Goal: Information Seeking & Learning: Learn about a topic

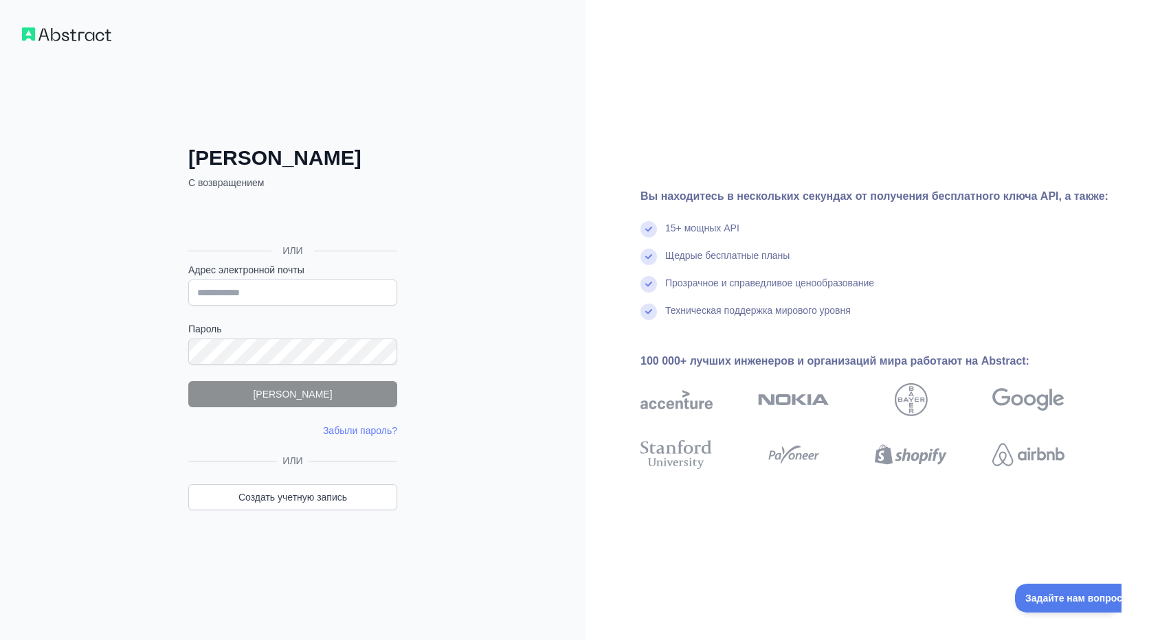
click at [402, 144] on div "Логин С возвращением ИЛИ Адрес электронной почты Пароль Логин Забыли пароль? Pl…" at bounding box center [293, 320] width 264 height 459
click at [345, 93] on div "Логин С возвращением ИЛИ Адрес электронной почты Пароль Логин Забыли пароль? Pl…" at bounding box center [292, 320] width 585 height 640
click at [275, 294] on input "Адрес электронной почты" at bounding box center [292, 293] width 209 height 26
click at [256, 284] on input "Адрес электронной почты" at bounding box center [292, 293] width 209 height 26
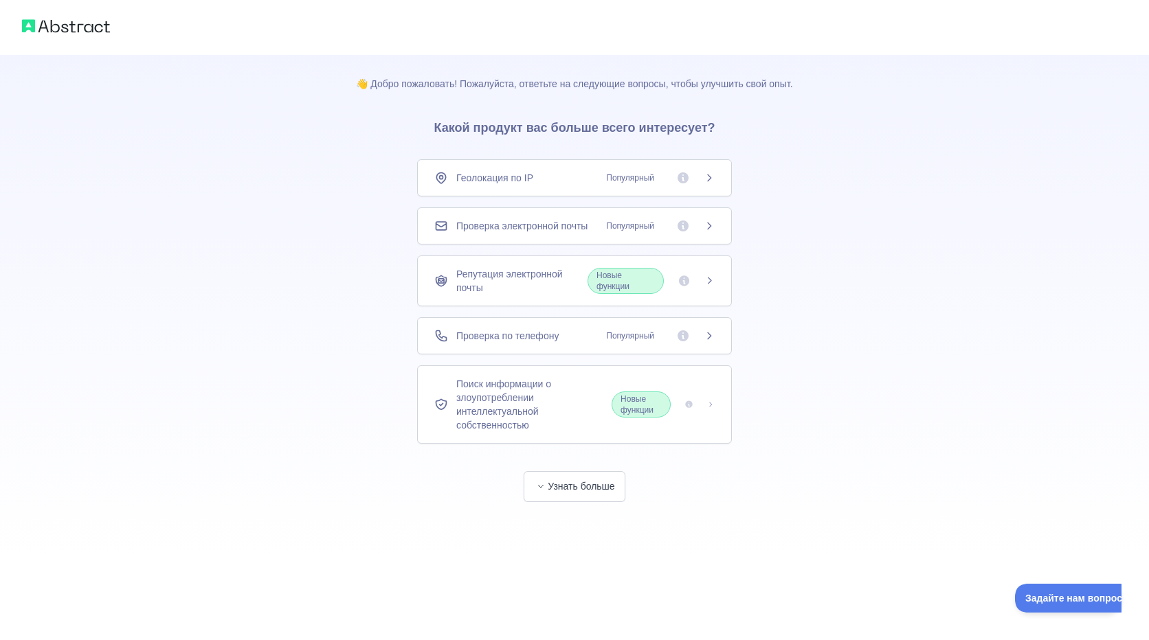
drag, startPoint x: 660, startPoint y: 405, endPoint x: 666, endPoint y: 407, distance: 7.0
click at [660, 406] on span "Новые функции" at bounding box center [640, 405] width 59 height 26
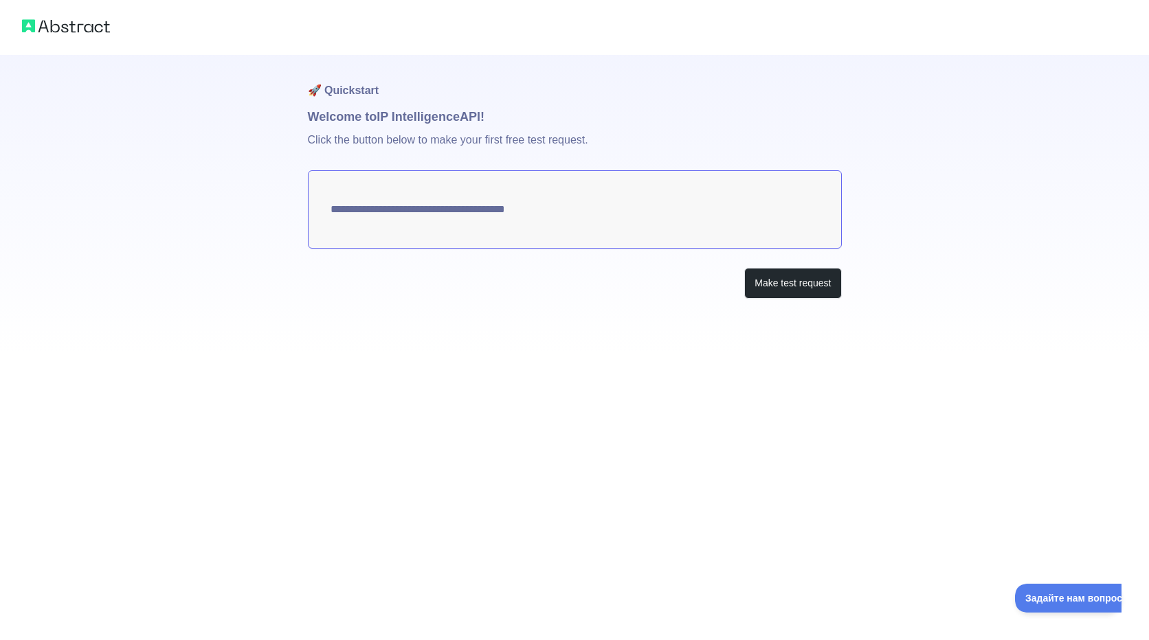
type textarea "**********"
click at [414, 221] on textarea "**********" at bounding box center [575, 209] width 534 height 78
click at [653, 207] on textarea "**********" at bounding box center [575, 209] width 534 height 78
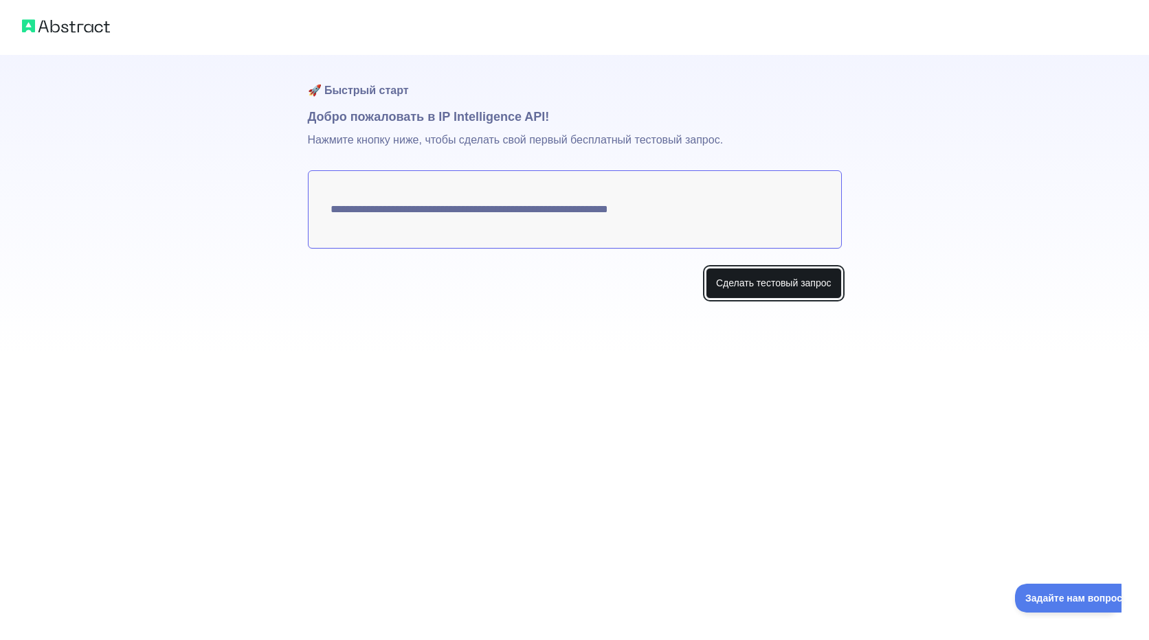
click at [760, 282] on button "Сделать тестовый запрос" at bounding box center [774, 283] width 136 height 31
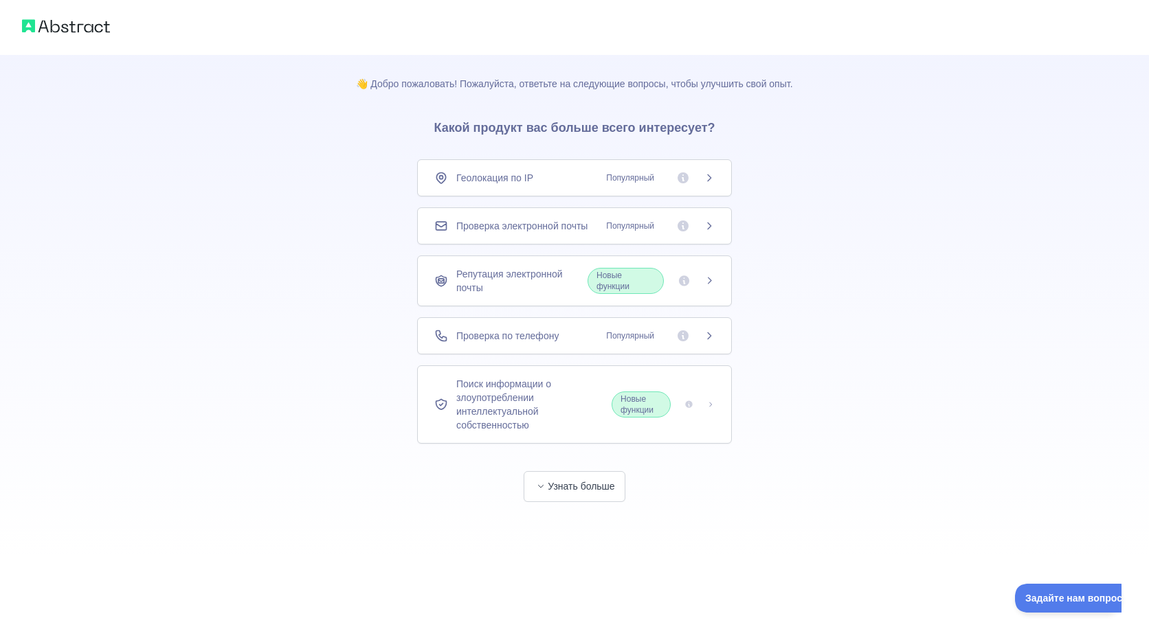
click at [606, 407] on span "Поиск информации о злоупотреблении интеллектуальной собственностью" at bounding box center [533, 404] width 155 height 55
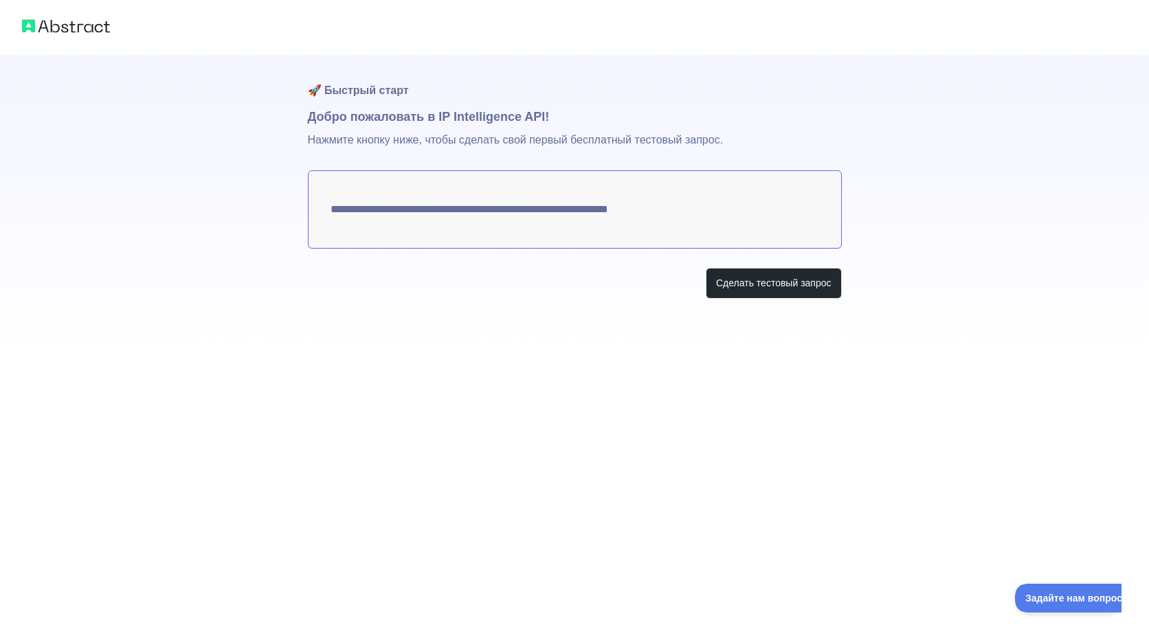
click at [507, 221] on textarea "**********" at bounding box center [575, 209] width 534 height 78
click at [777, 283] on button "Сделать тестовый запрос" at bounding box center [774, 283] width 136 height 31
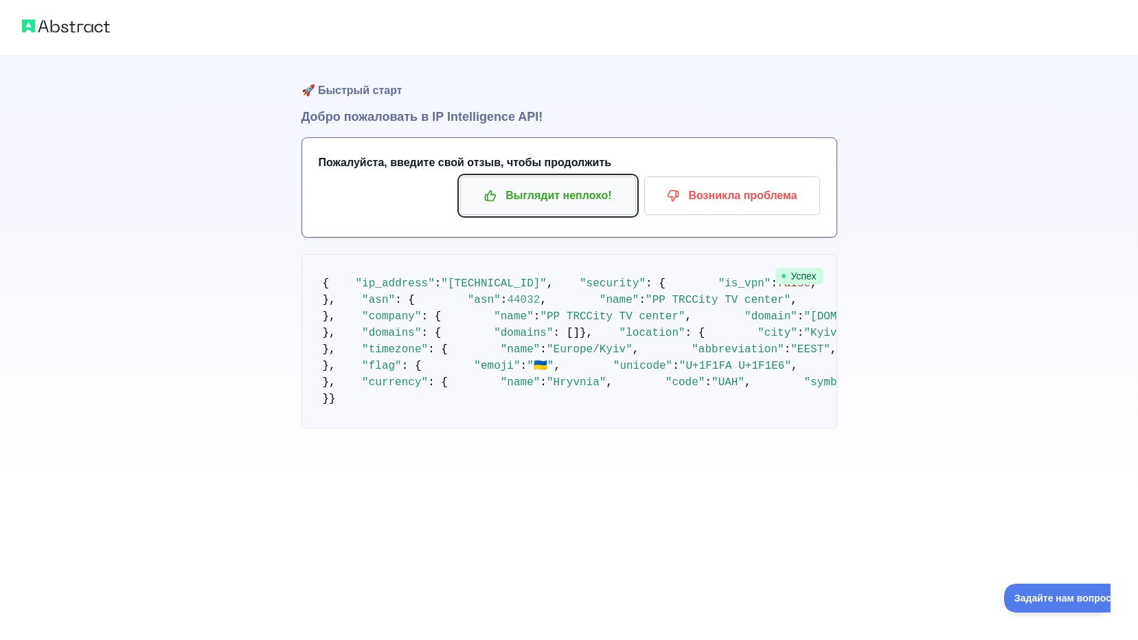
click at [553, 207] on p "Выглядит неплохо!" at bounding box center [548, 195] width 155 height 23
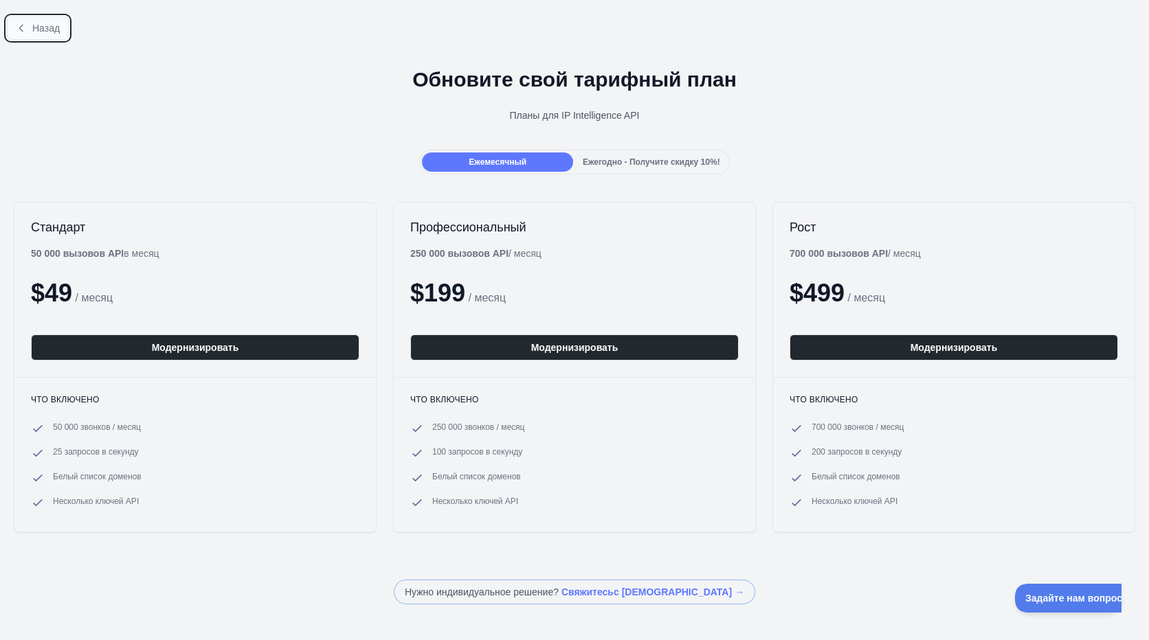
click at [40, 23] on span "Назад" at bounding box center [45, 28] width 27 height 11
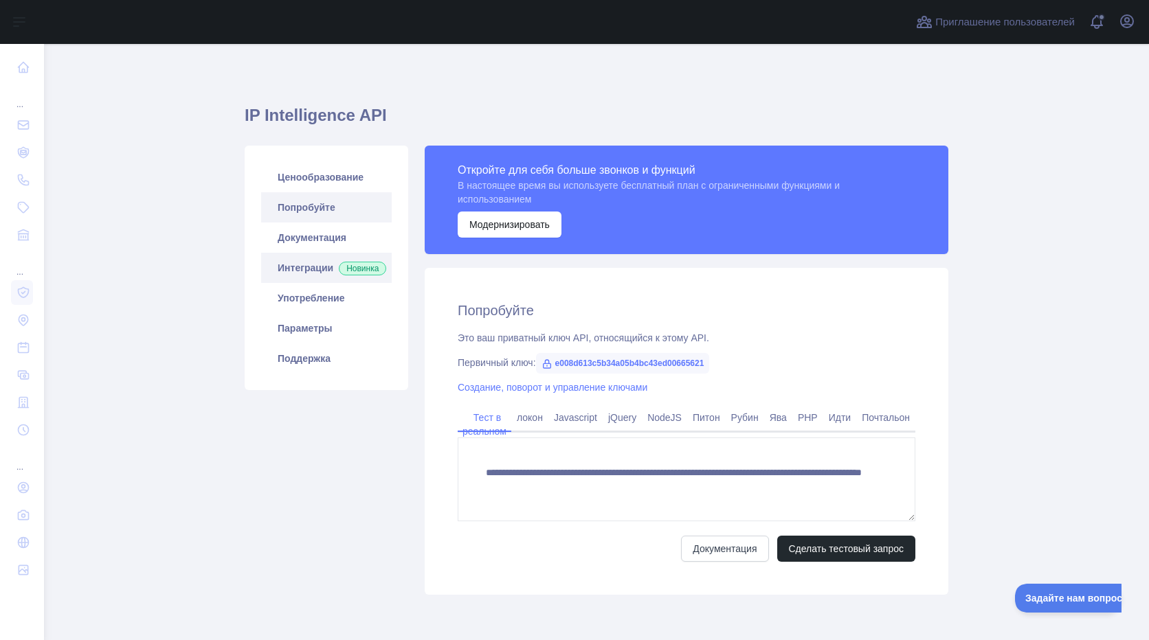
click at [296, 267] on link "Интеграции Новинка" at bounding box center [326, 268] width 131 height 30
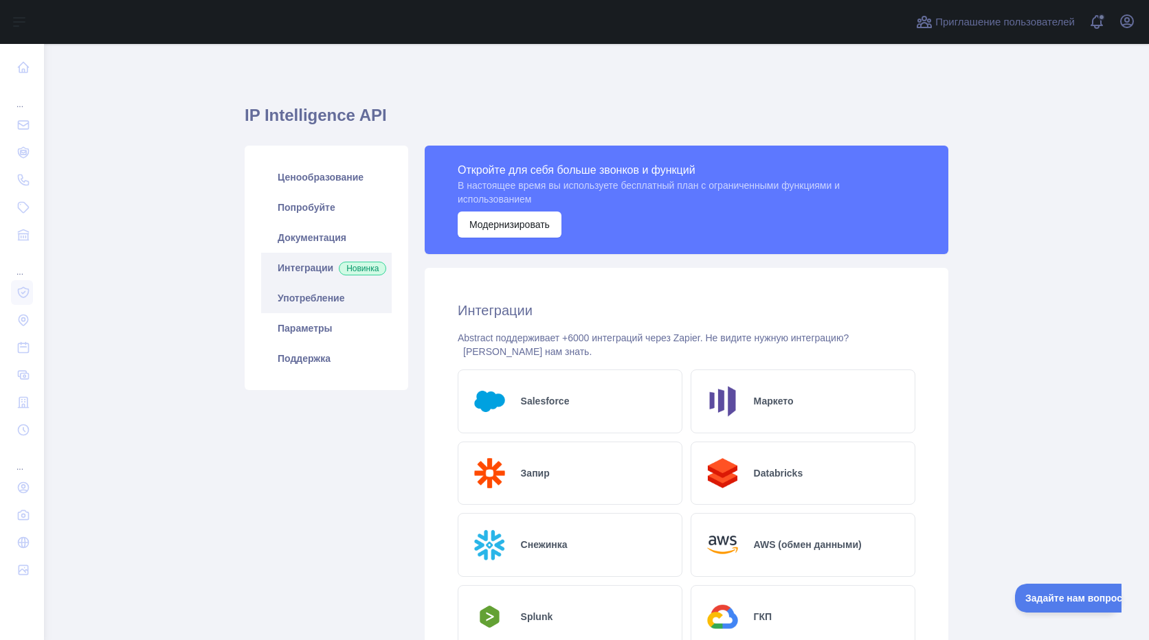
click at [305, 302] on link "Употребление" at bounding box center [326, 298] width 131 height 30
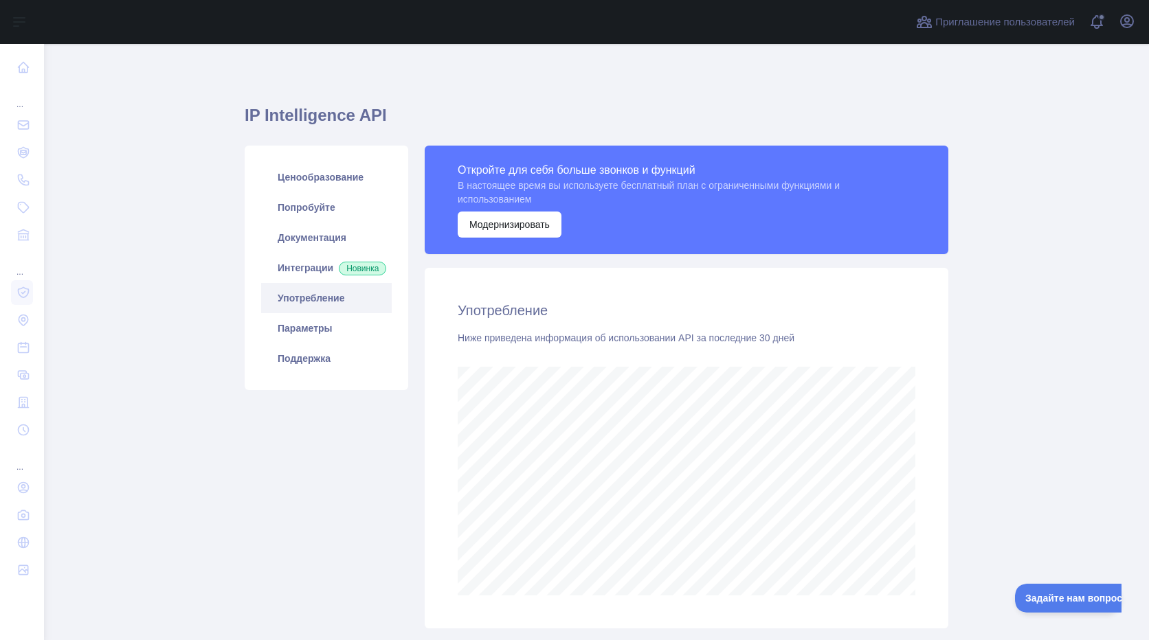
scroll to position [596, 1094]
click at [290, 217] on link "Попробуйте" at bounding box center [326, 207] width 131 height 30
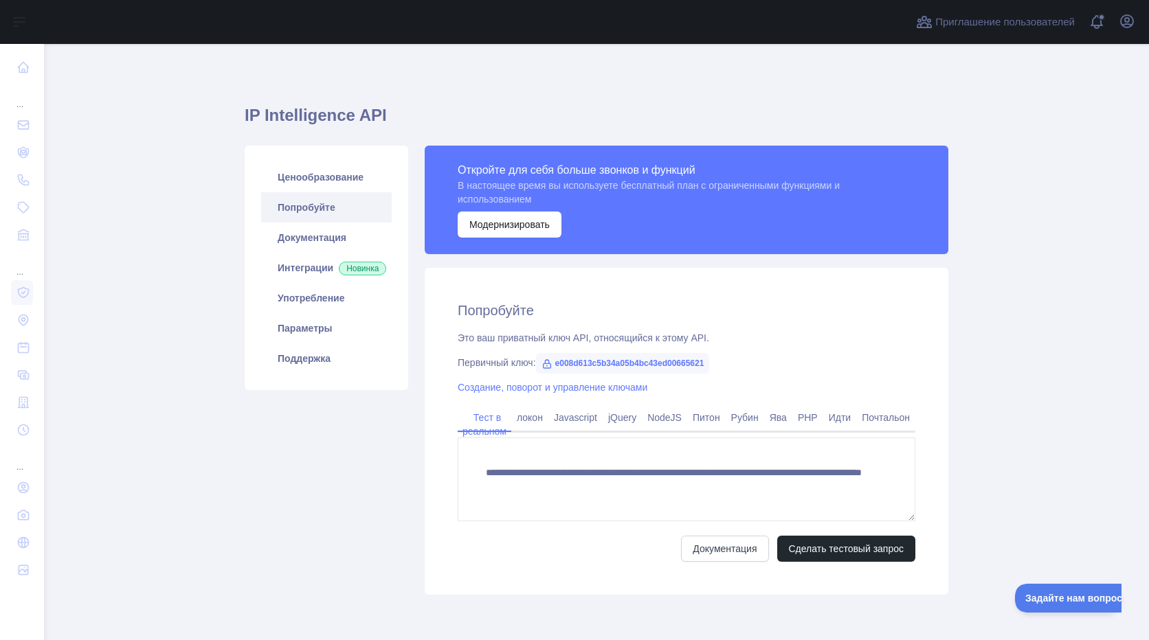
click at [289, 206] on link "Попробуйте" at bounding box center [326, 207] width 131 height 30
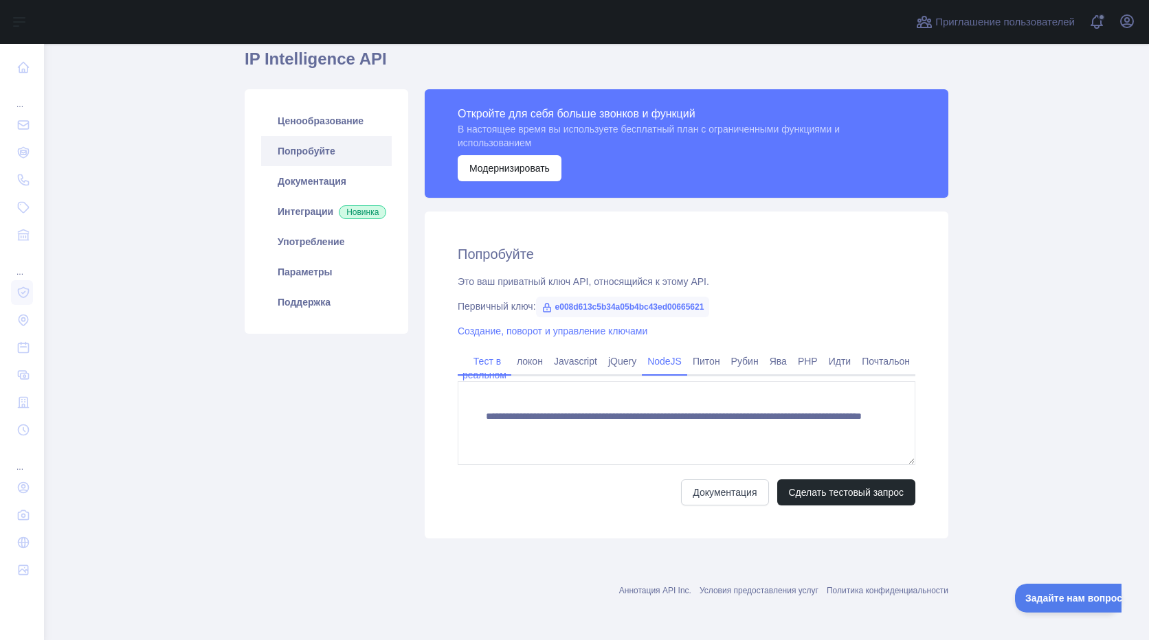
drag, startPoint x: 541, startPoint y: 359, endPoint x: 658, endPoint y: 355, distance: 116.9
click at [540, 360] on link "локон" at bounding box center [529, 361] width 37 height 22
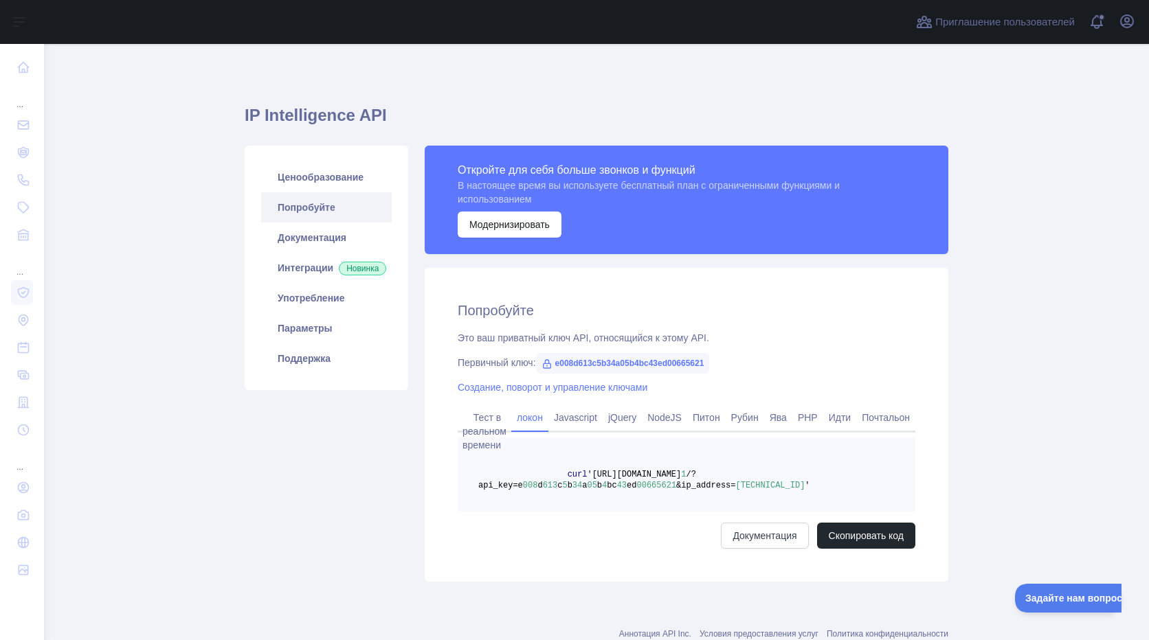
scroll to position [43, 0]
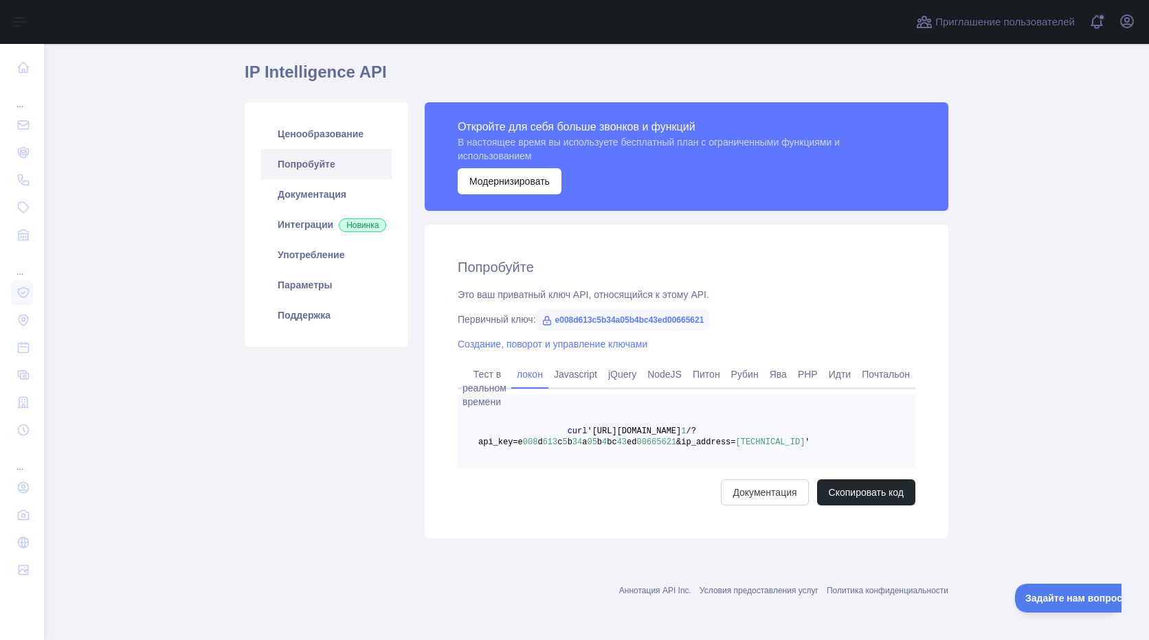
drag, startPoint x: 423, startPoint y: 491, endPoint x: 433, endPoint y: 491, distance: 10.3
drag, startPoint x: 433, startPoint y: 491, endPoint x: 318, endPoint y: 427, distance: 131.3
click at [314, 424] on div "Ценообразование Попробуйте Документация Интеграции Новинка Употребление Парамет…" at bounding box center [326, 320] width 180 height 436
drag, startPoint x: 316, startPoint y: 442, endPoint x: 1063, endPoint y: 247, distance: 772.1
click at [1062, 248] on main "IP Intelligence API Ценообразование Попробуйте Документация Интеграции Новинка …" at bounding box center [596, 342] width 1105 height 596
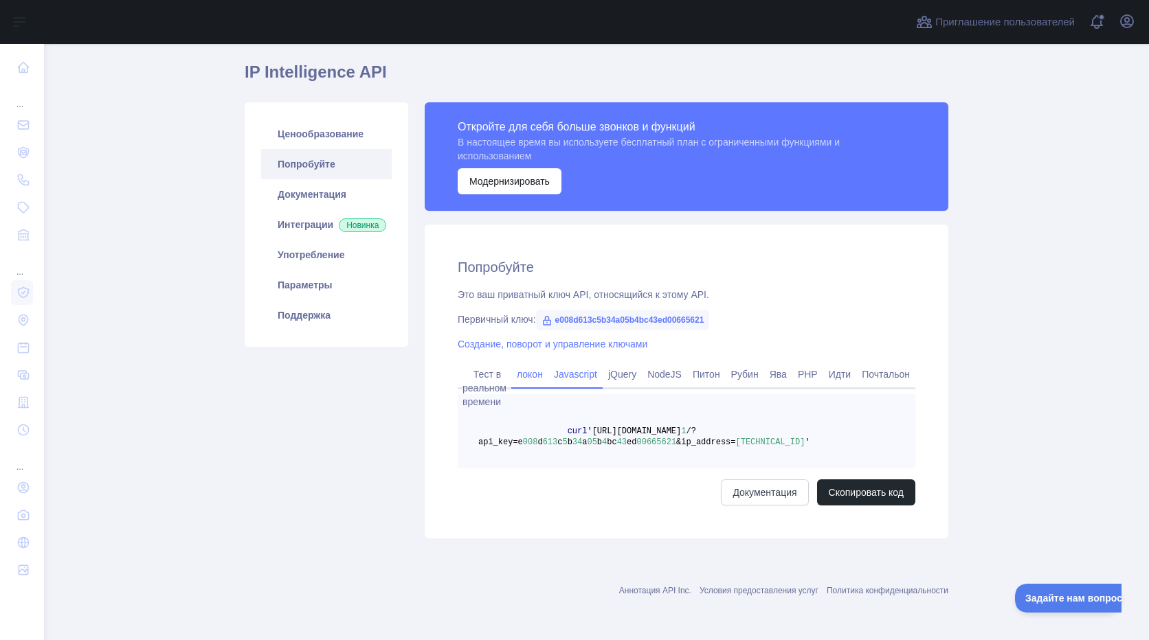
click at [558, 380] on link "Javascript" at bounding box center [575, 374] width 54 height 22
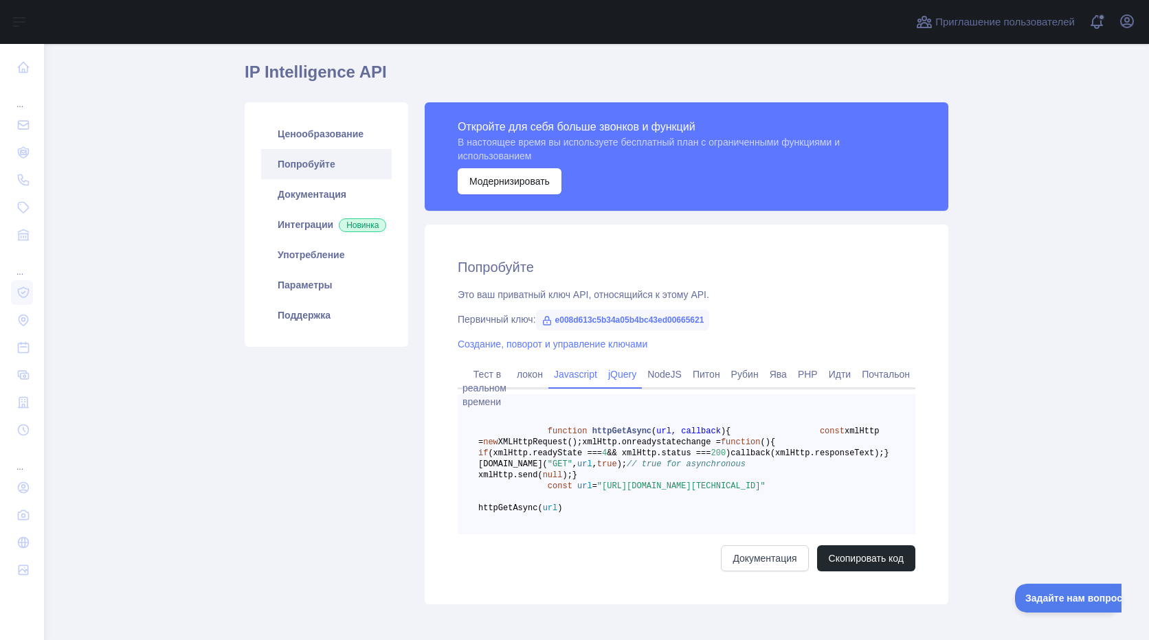
click at [621, 375] on link "jQuery" at bounding box center [622, 374] width 39 height 22
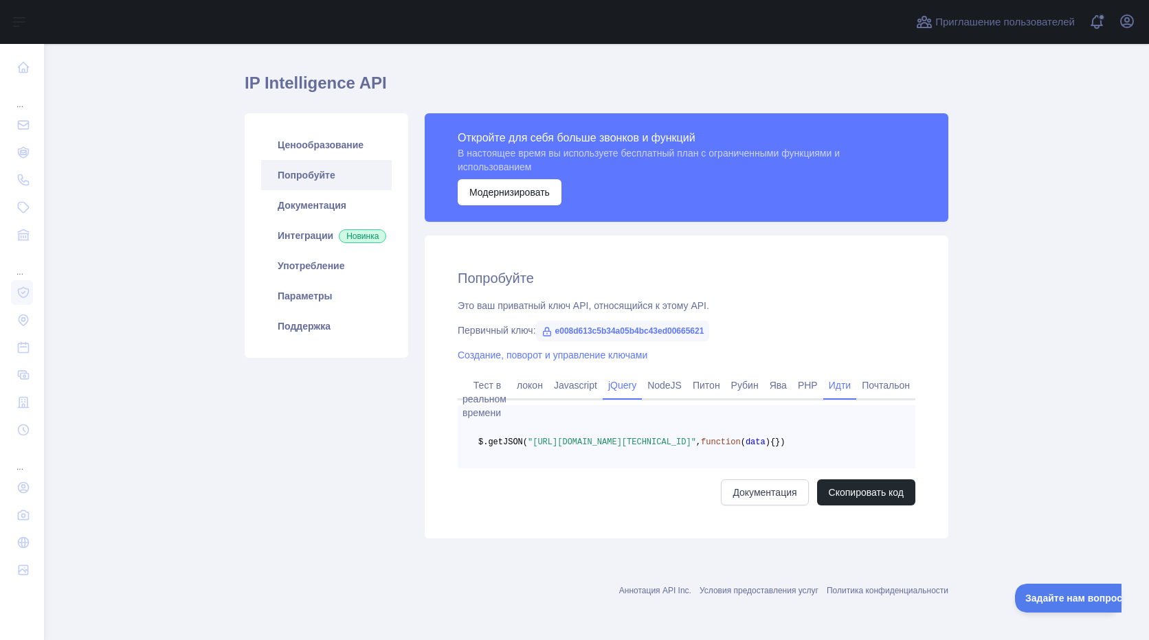
click at [829, 377] on link "Идти" at bounding box center [839, 385] width 33 height 22
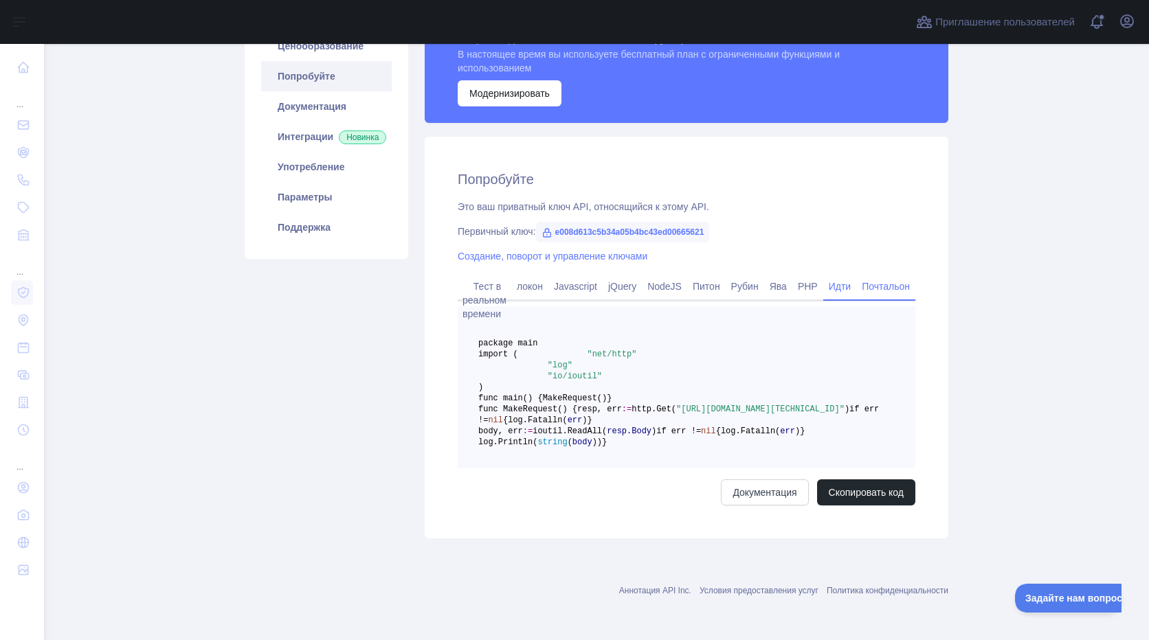
scroll to position [0, 0]
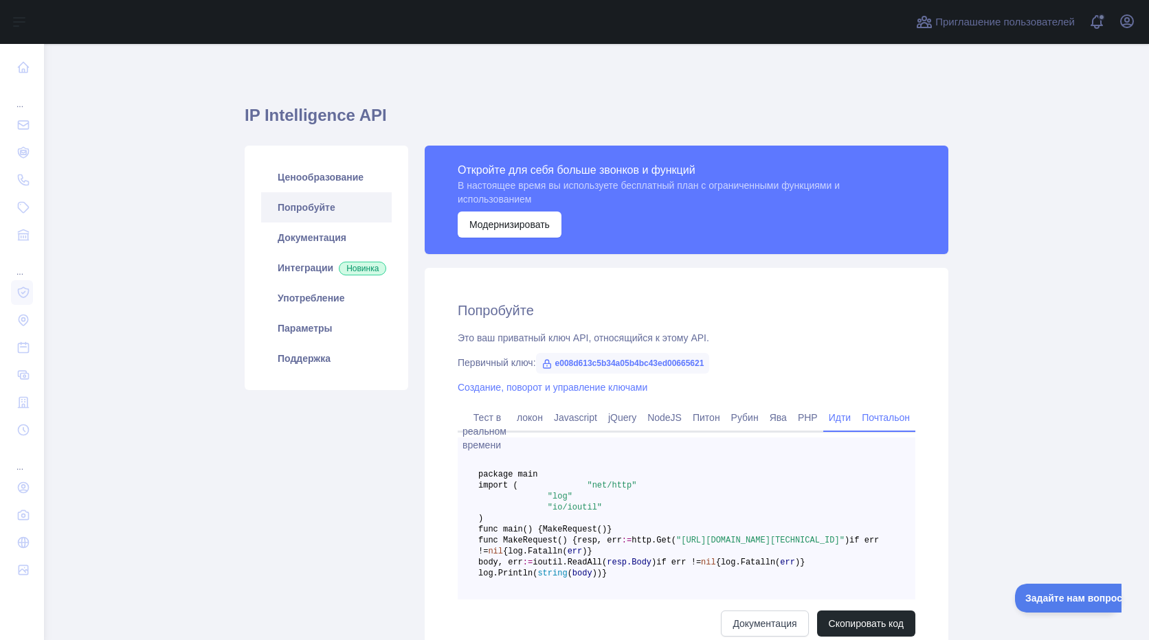
click at [899, 419] on link "Почтальон" at bounding box center [885, 418] width 59 height 22
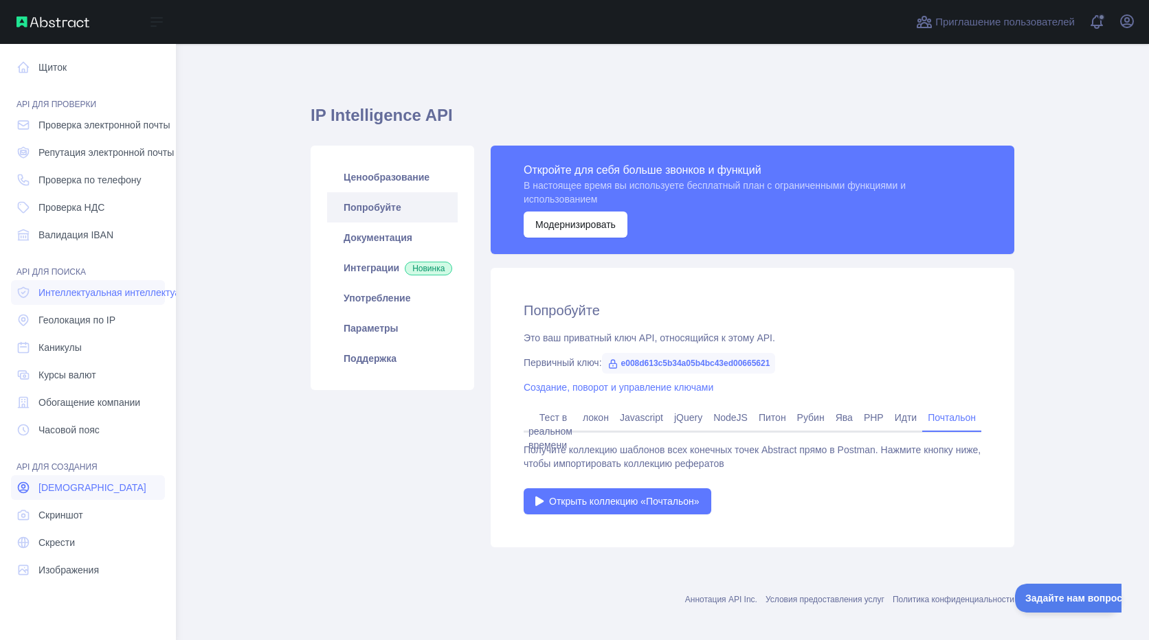
click at [60, 490] on span "Аватары" at bounding box center [92, 488] width 108 height 14
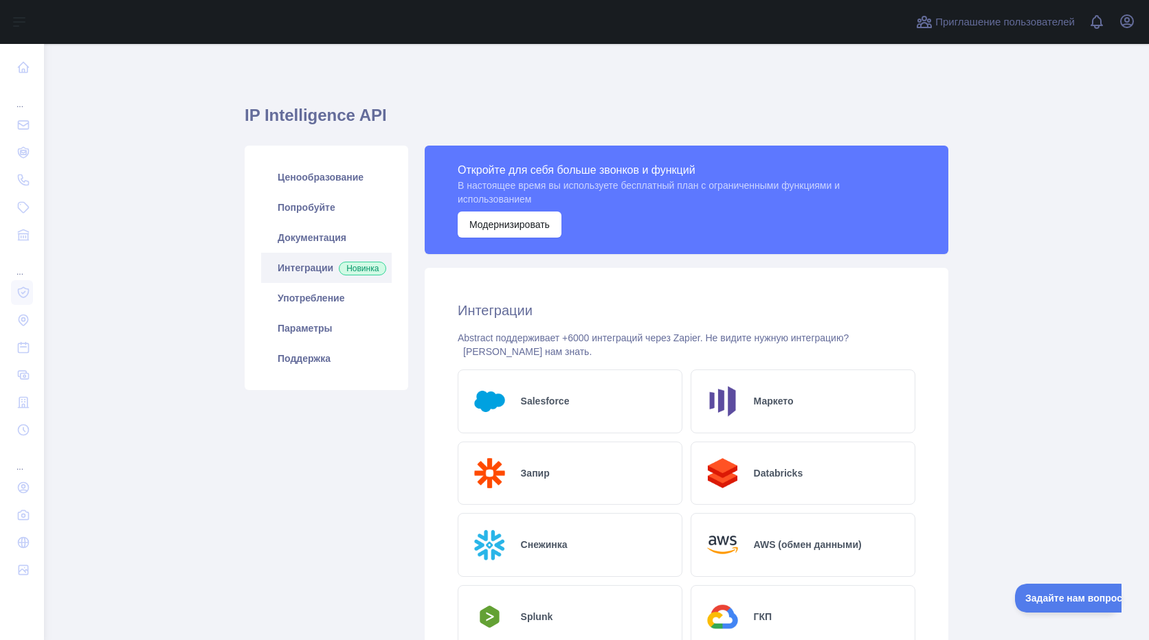
drag, startPoint x: 150, startPoint y: 170, endPoint x: 166, endPoint y: 172, distance: 15.9
click at [153, 170] on main "IP Intelligence API Ценообразование Попробуйте Документация Интеграции Новинка …" at bounding box center [596, 342] width 1105 height 596
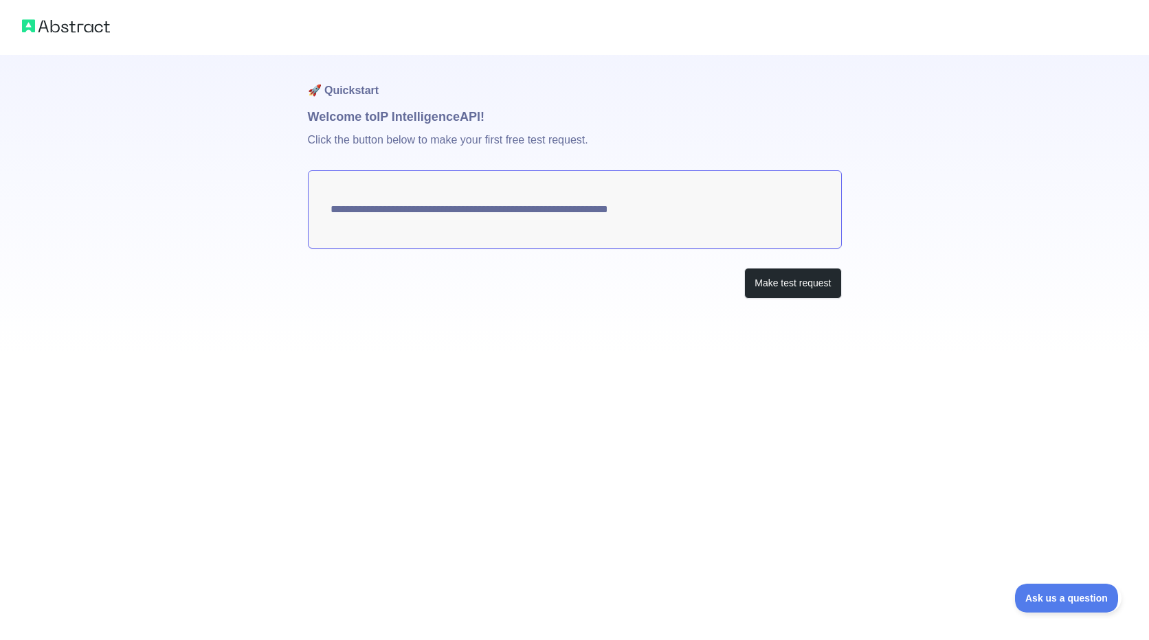
click at [701, 228] on textarea "**********" at bounding box center [575, 209] width 534 height 78
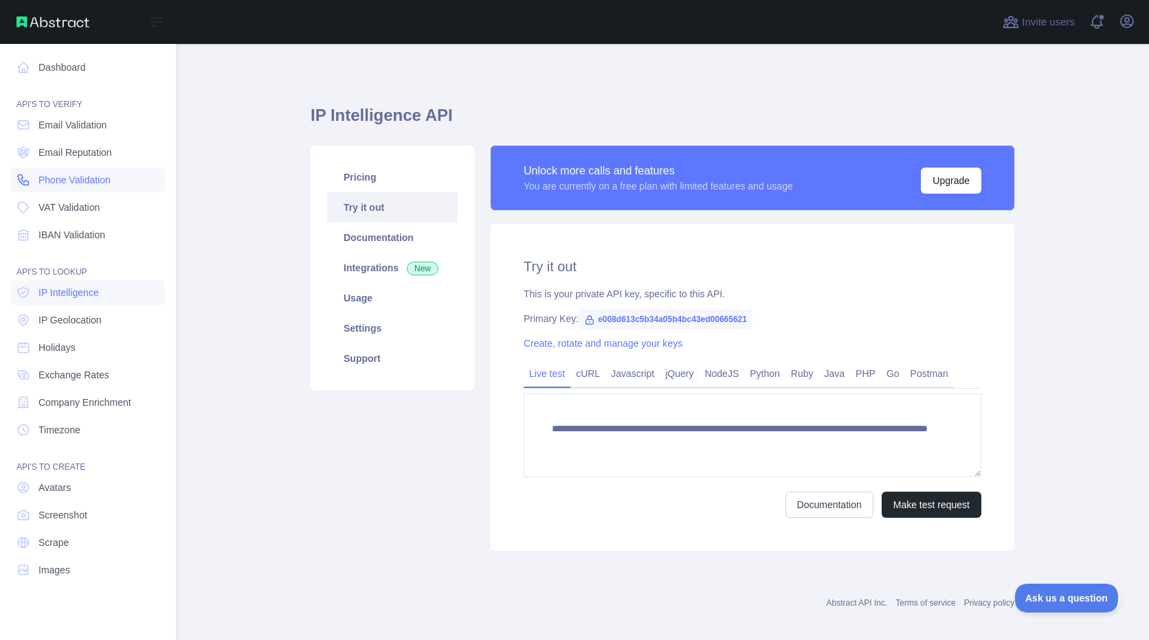
click at [108, 183] on span "Phone Validation" at bounding box center [74, 180] width 72 height 14
click at [69, 184] on span "Phone Validation" at bounding box center [74, 180] width 72 height 14
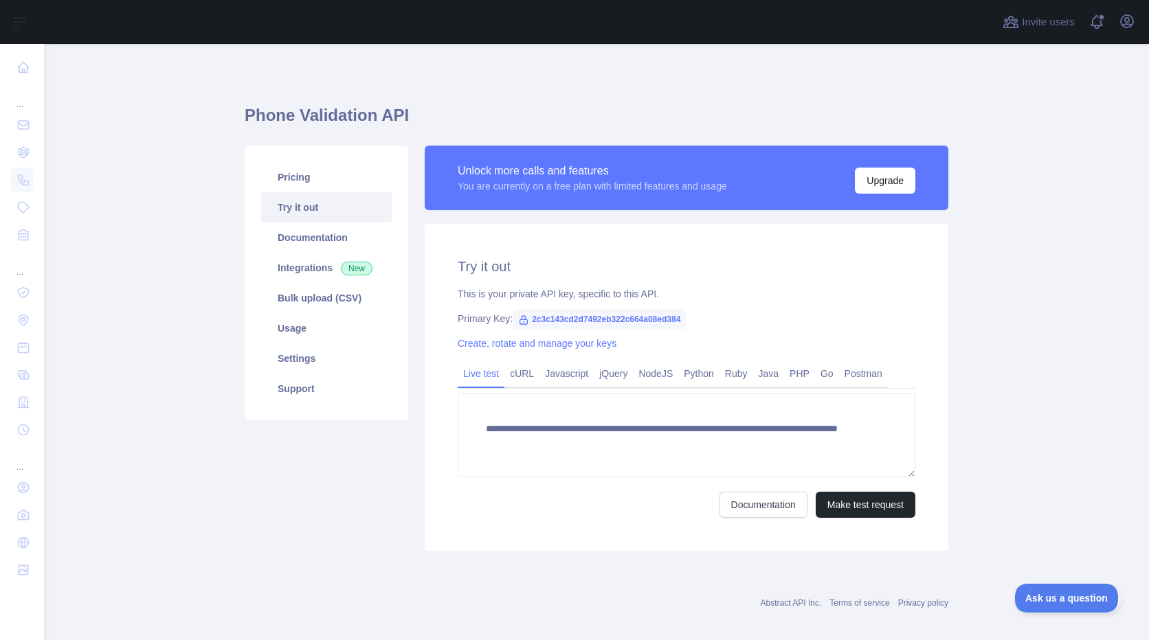
scroll to position [12, 0]
